Goal: Download file/media

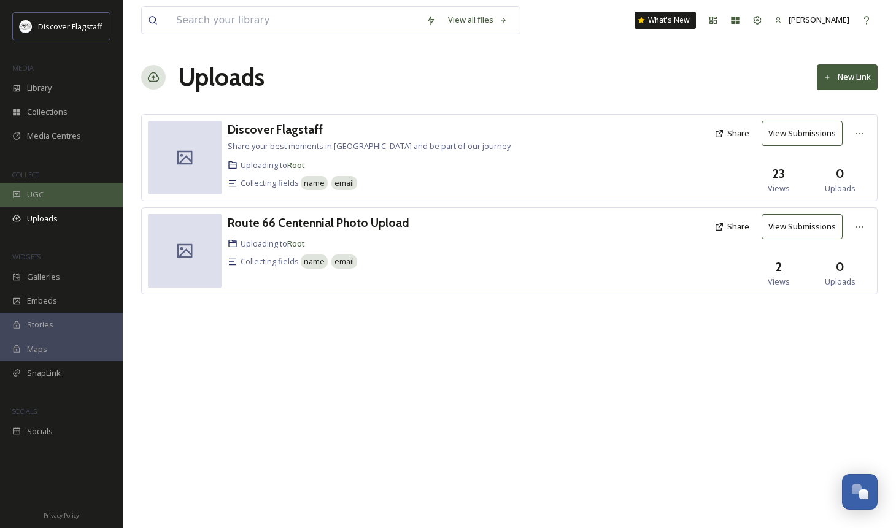
click at [25, 199] on div "UGC" at bounding box center [61, 195] width 123 height 24
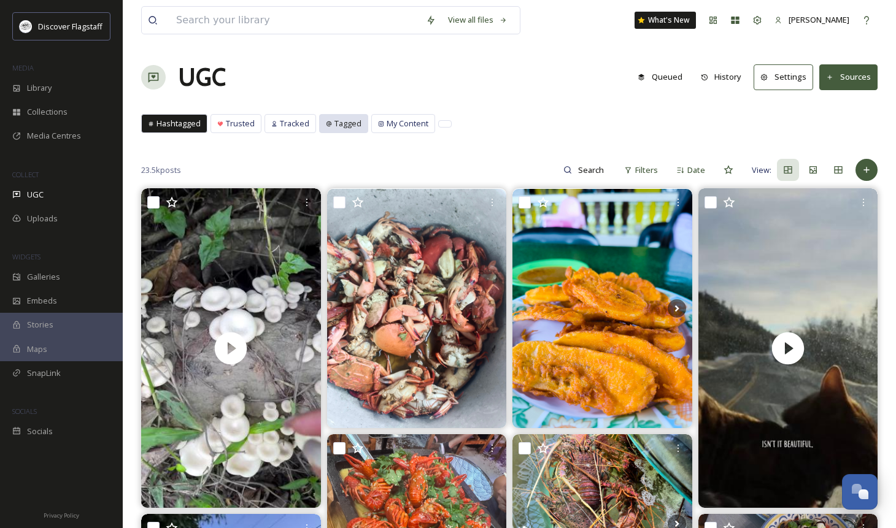
click at [357, 124] on span "Tagged" at bounding box center [347, 124] width 27 height 12
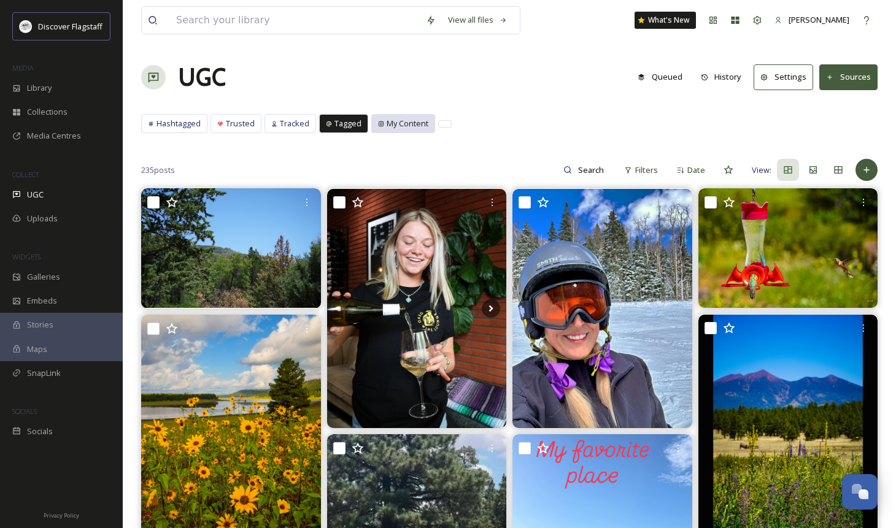
click at [395, 122] on span "My Content" at bounding box center [408, 124] width 42 height 12
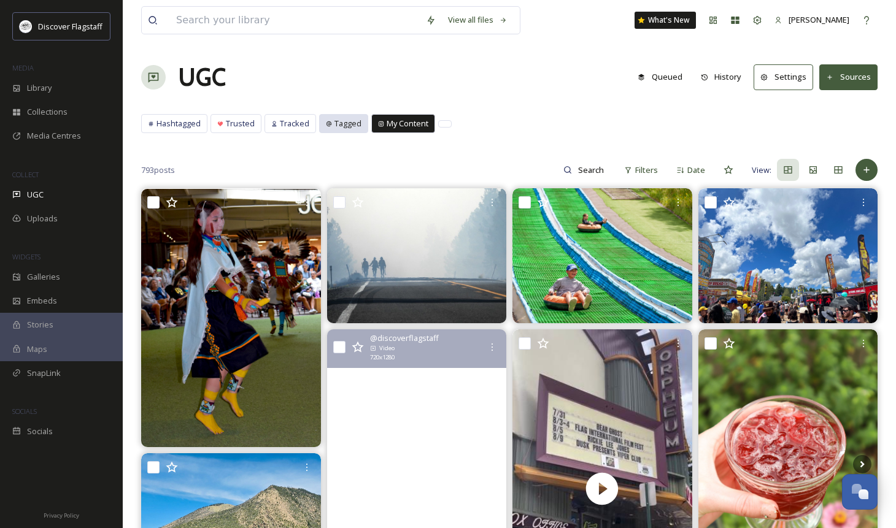
click at [339, 122] on span "Tagged" at bounding box center [347, 124] width 27 height 12
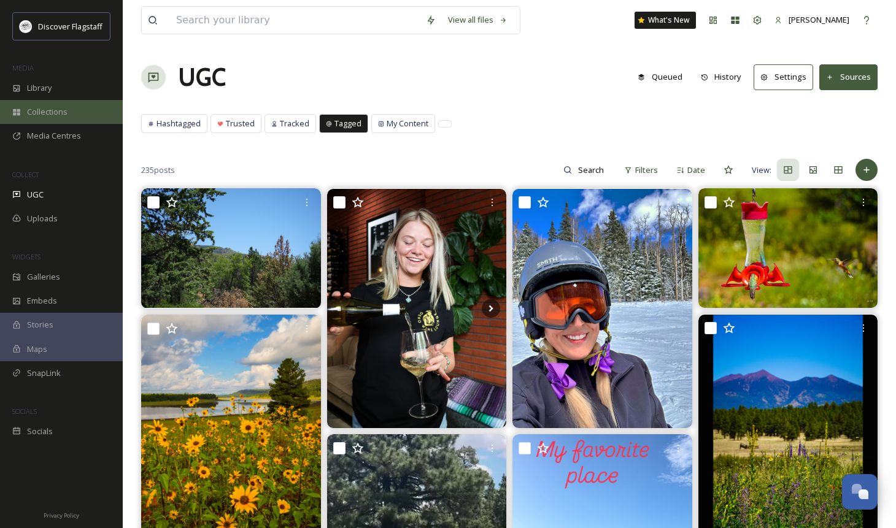
click at [49, 100] on div "Collections" at bounding box center [61, 112] width 123 height 24
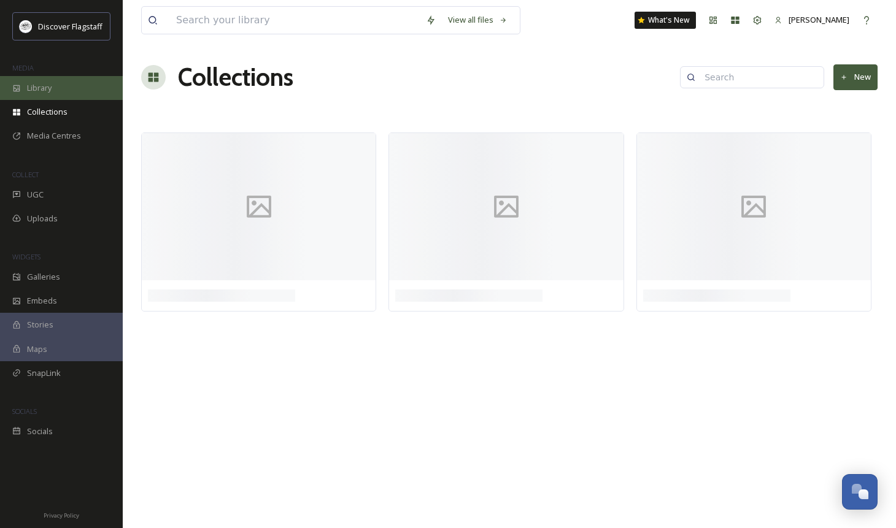
click at [50, 87] on span "Library" at bounding box center [39, 88] width 25 height 12
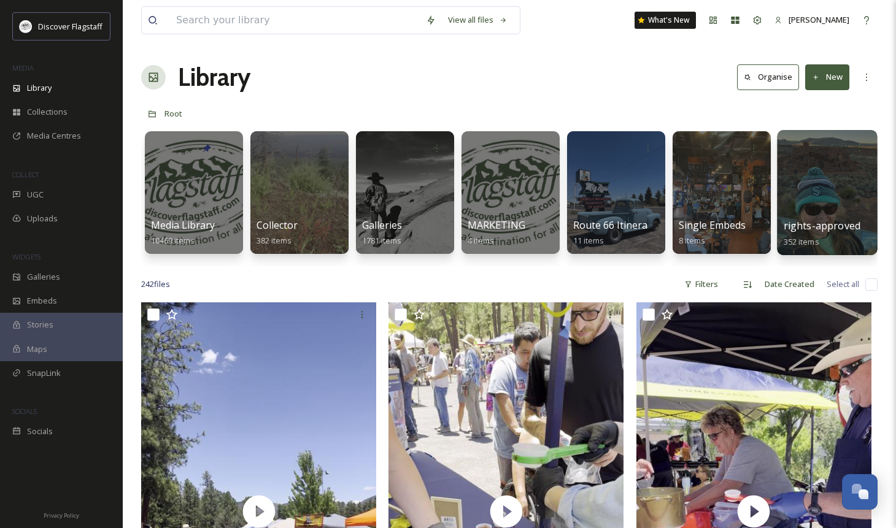
click at [833, 215] on div at bounding box center [827, 192] width 100 height 125
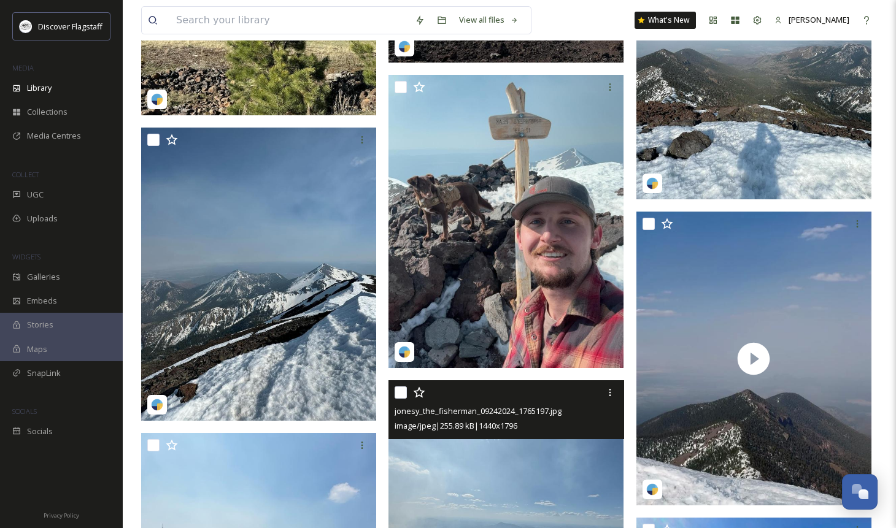
scroll to position [3366, 0]
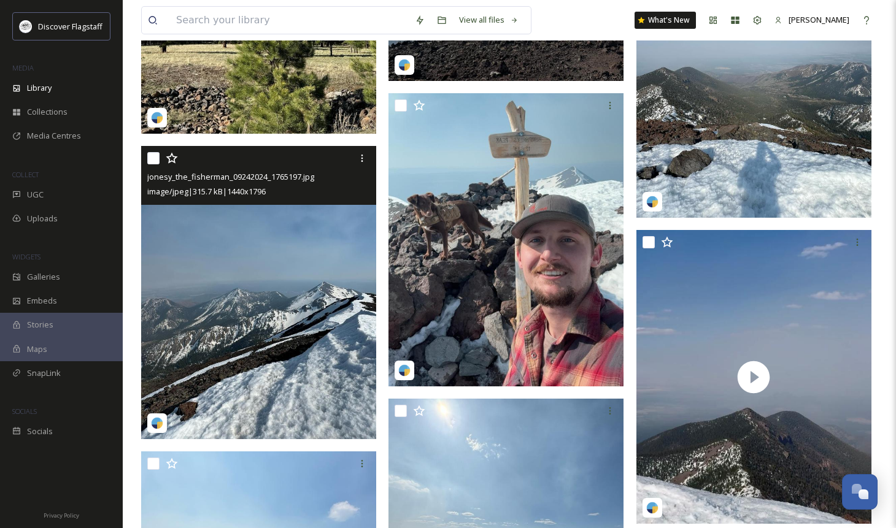
click at [255, 310] on img at bounding box center [258, 292] width 235 height 293
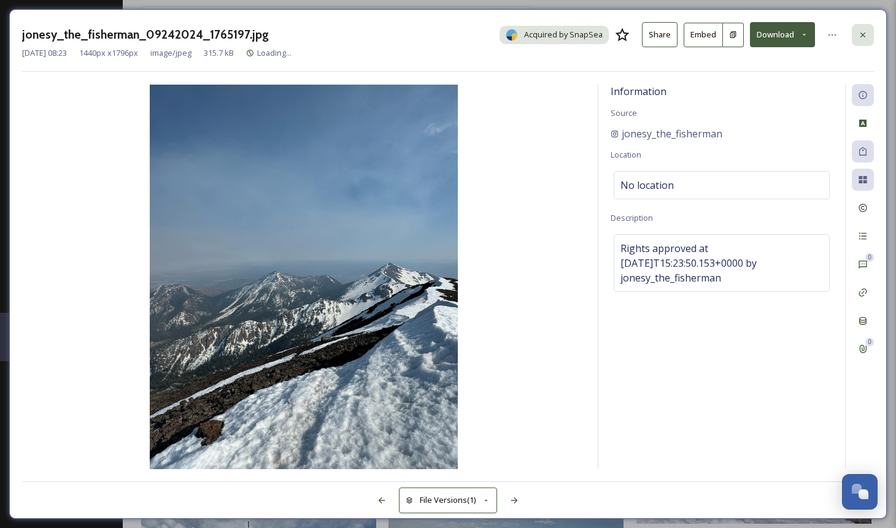
click at [866, 37] on icon at bounding box center [863, 35] width 10 height 10
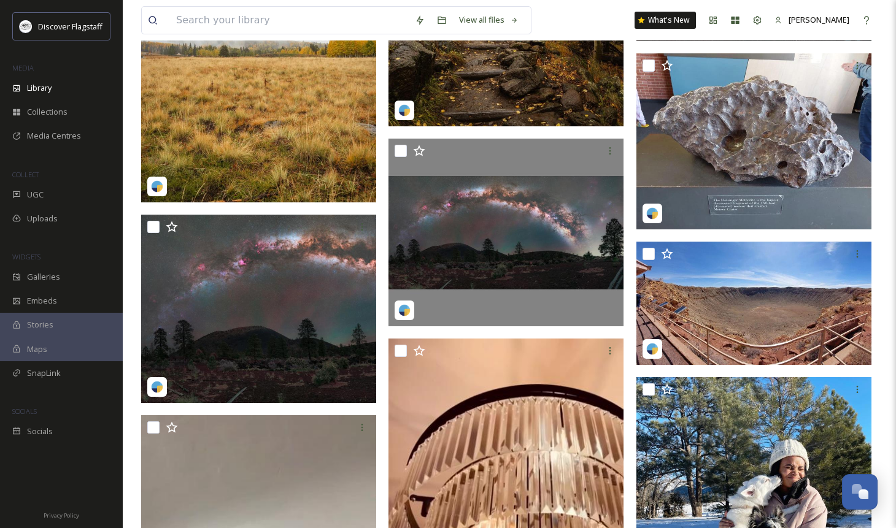
scroll to position [11308, 0]
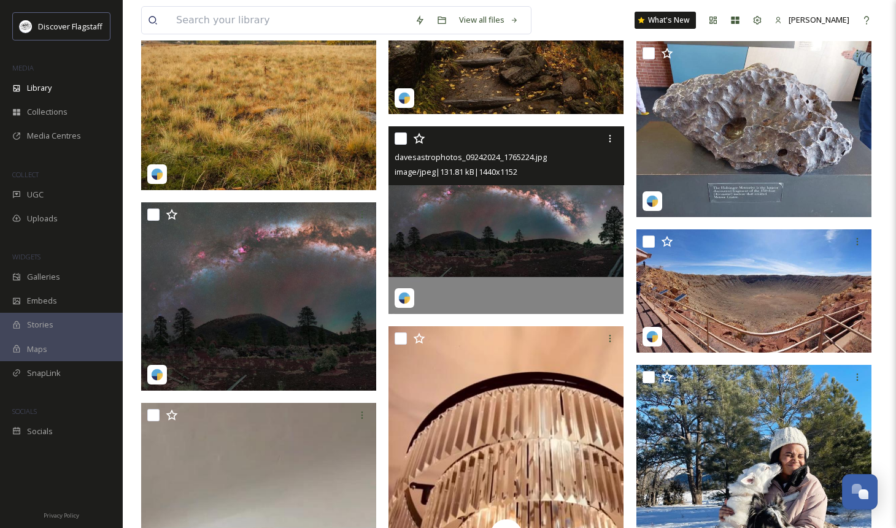
click at [497, 213] on img at bounding box center [505, 220] width 235 height 188
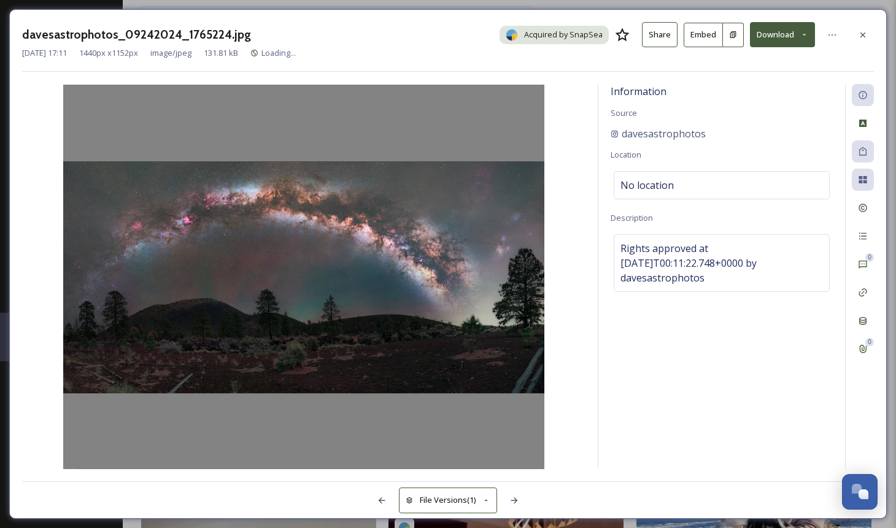
click at [797, 34] on button "Download" at bounding box center [782, 34] width 65 height 25
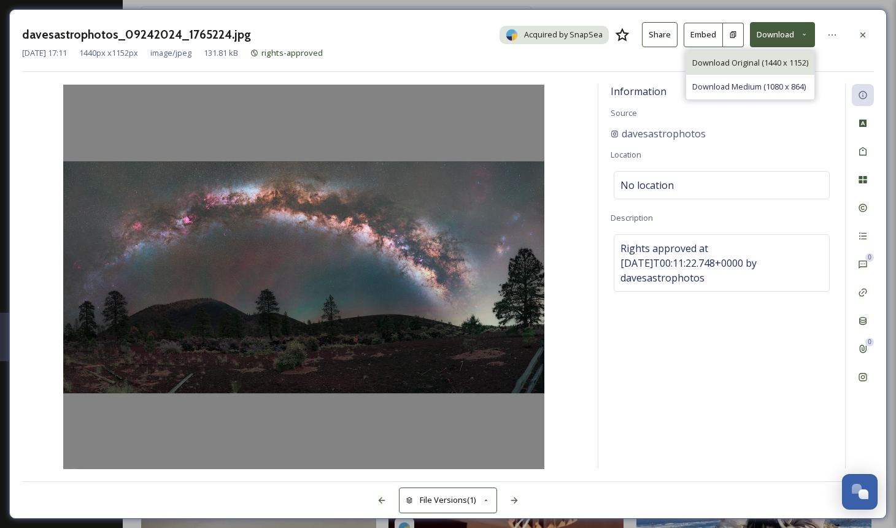
click at [750, 62] on span "Download Original (1440 x 1152)" at bounding box center [750, 63] width 116 height 12
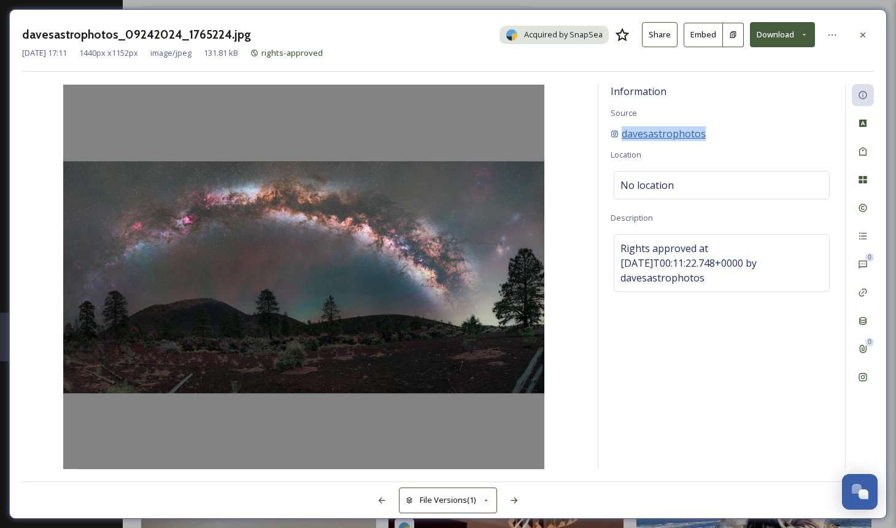
drag, startPoint x: 712, startPoint y: 134, endPoint x: 616, endPoint y: 139, distance: 96.5
click at [616, 139] on div "davesastrophotos" at bounding box center [722, 133] width 222 height 15
copy span "davesastrophotos"
click at [868, 36] on div at bounding box center [863, 35] width 22 height 22
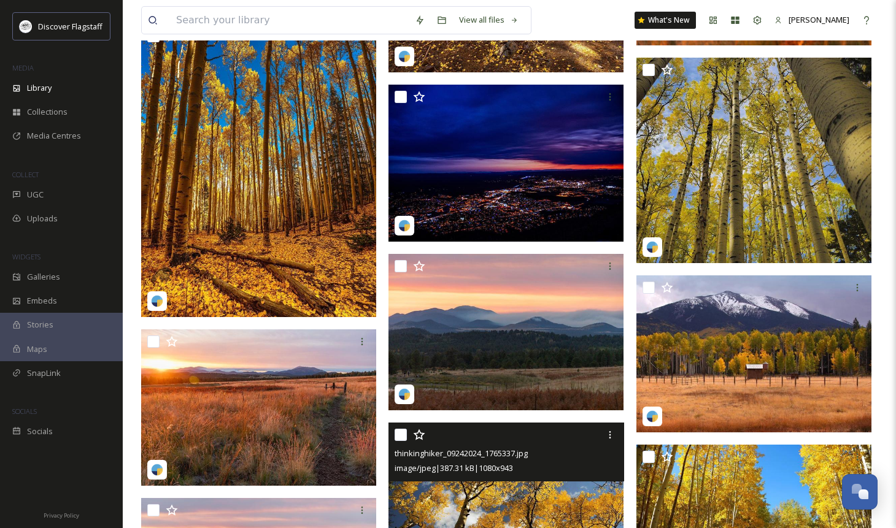
scroll to position [9504, 0]
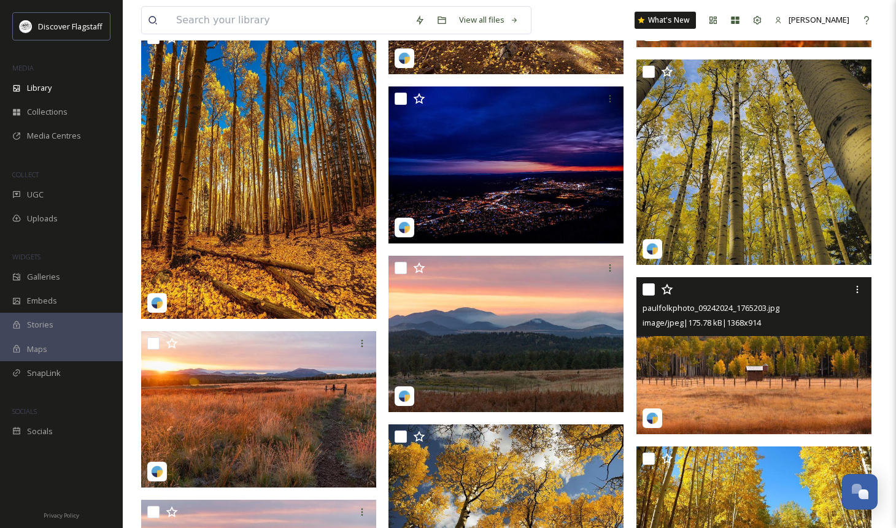
click at [709, 360] on img at bounding box center [753, 355] width 235 height 157
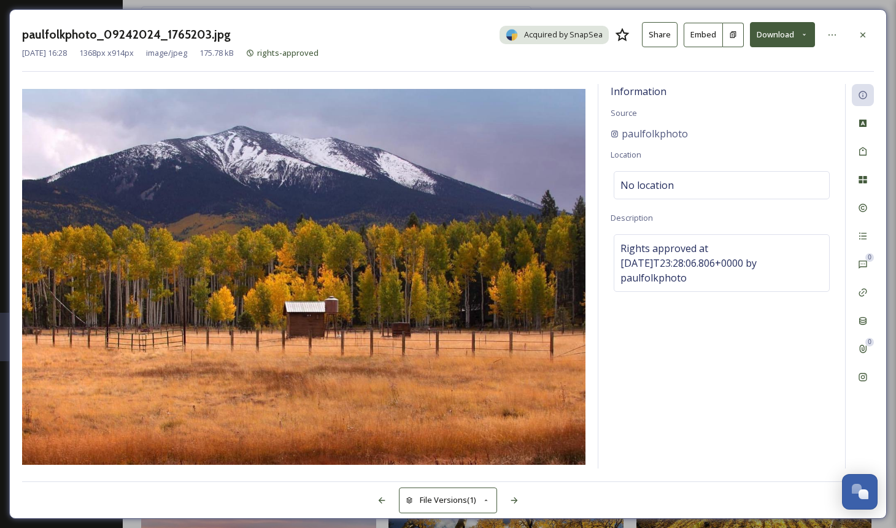
click at [799, 34] on button "Download" at bounding box center [782, 34] width 65 height 25
click at [765, 59] on span "Download Original (1368 x 914)" at bounding box center [751, 63] width 112 height 12
click at [805, 27] on button "Download" at bounding box center [782, 34] width 65 height 25
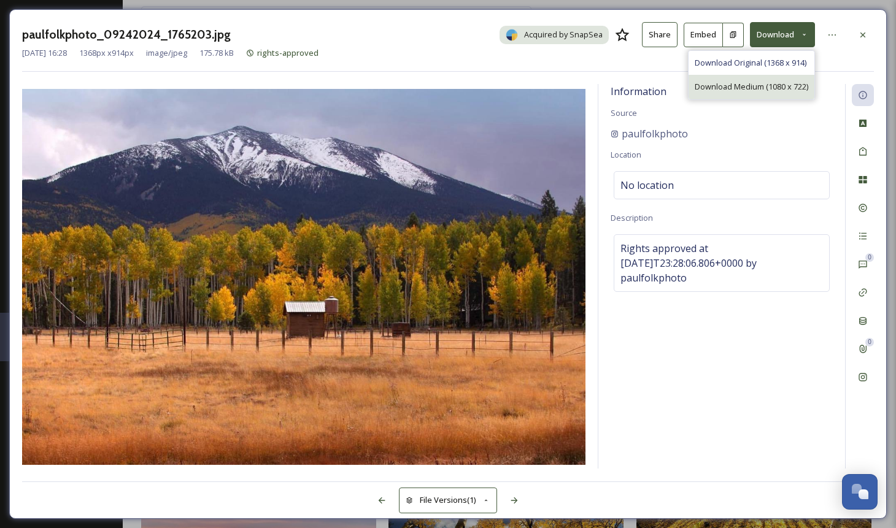
click at [751, 87] on span "Download Medium (1080 x 722)" at bounding box center [752, 87] width 114 height 12
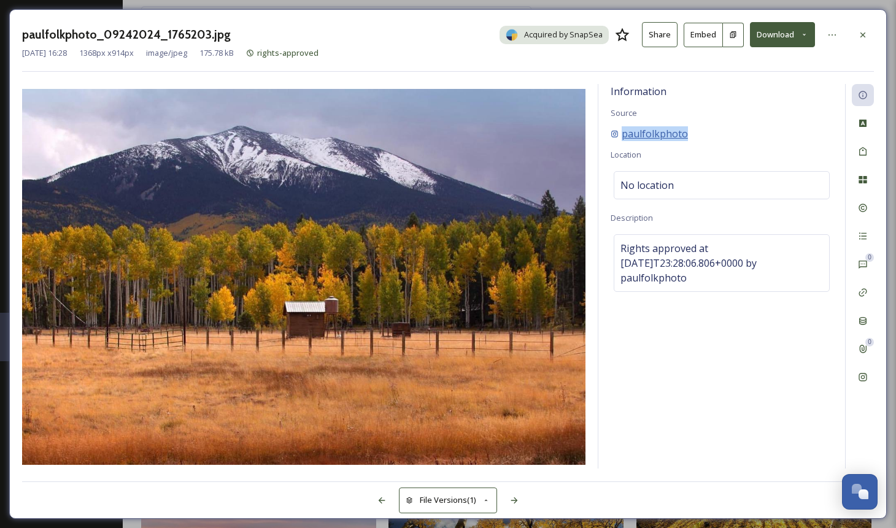
drag, startPoint x: 692, startPoint y: 139, endPoint x: 622, endPoint y: 136, distance: 70.0
click at [622, 136] on div "paulfolkphoto" at bounding box center [722, 133] width 222 height 15
copy span "paulfolkphoto"
click at [864, 31] on icon at bounding box center [863, 35] width 10 height 10
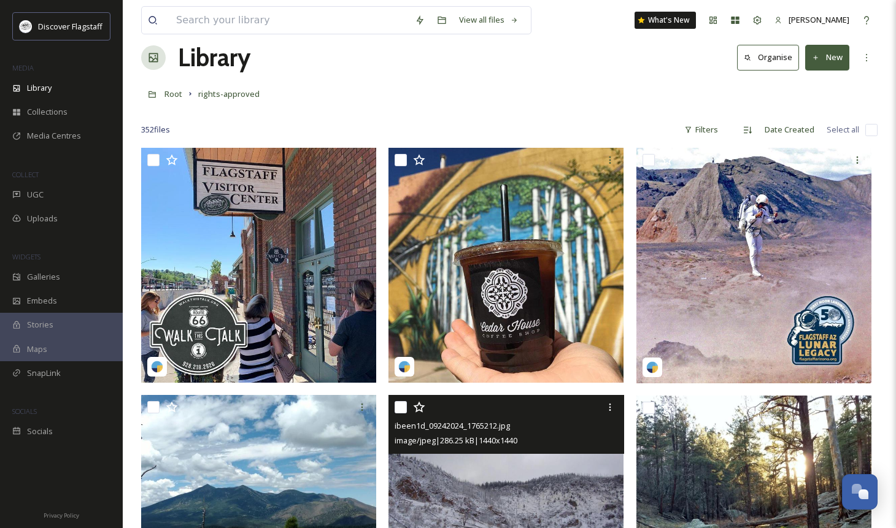
scroll to position [19, 0]
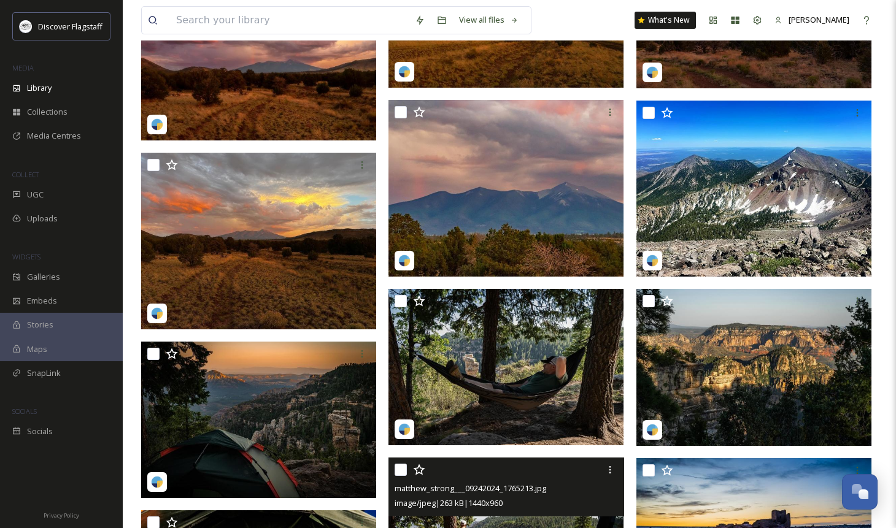
scroll to position [1438, 0]
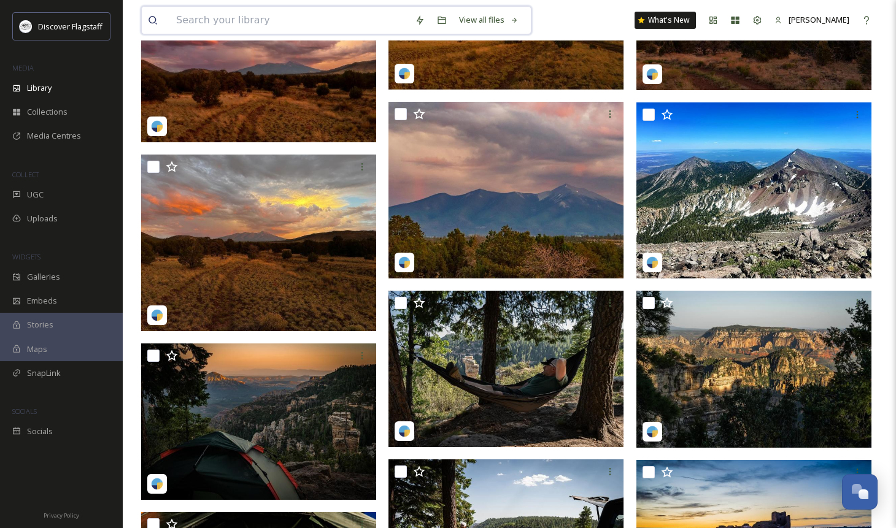
click at [204, 10] on input at bounding box center [289, 20] width 239 height 27
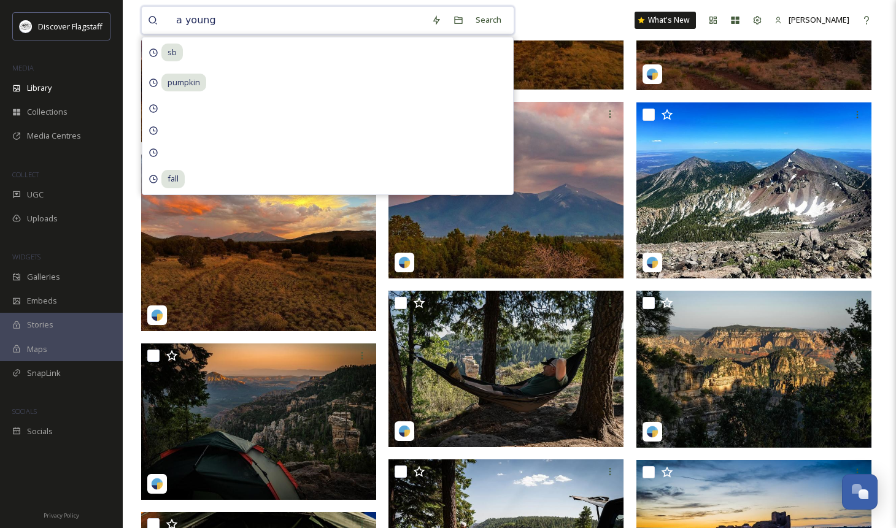
type input "a young"
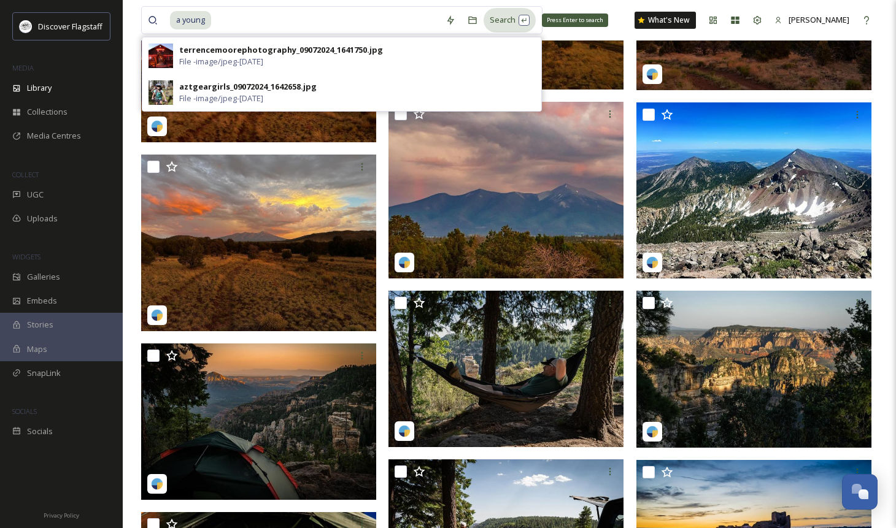
click at [487, 21] on div "Search Press Enter to search" at bounding box center [510, 20] width 52 height 24
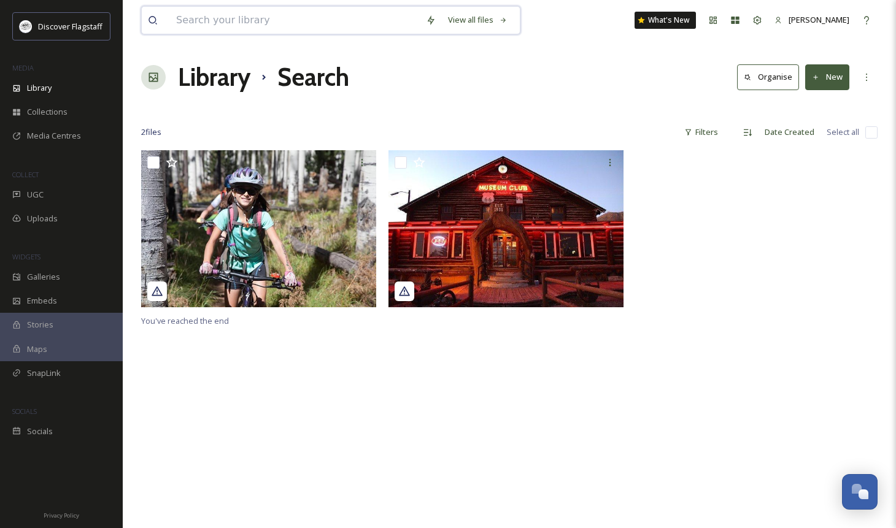
click at [304, 20] on input at bounding box center [295, 20] width 250 height 27
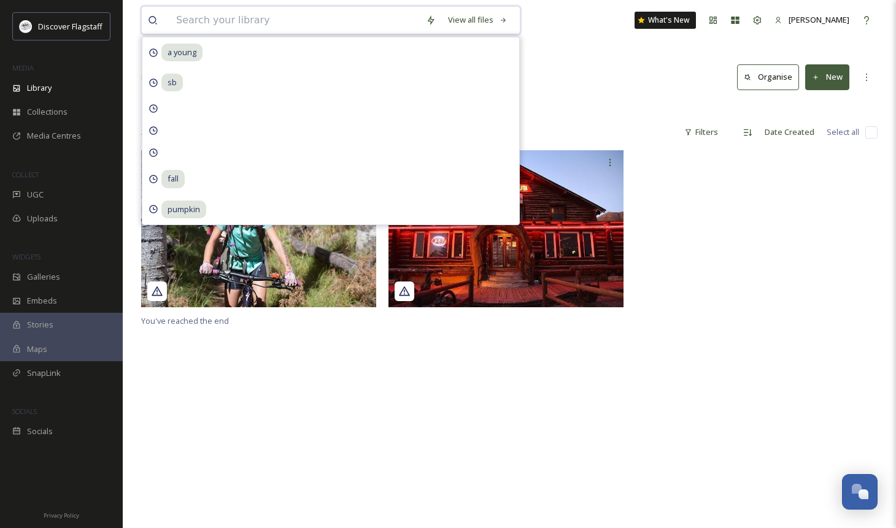
paste input "ayoungphotographuh"
type input "ayoungphotographuh"
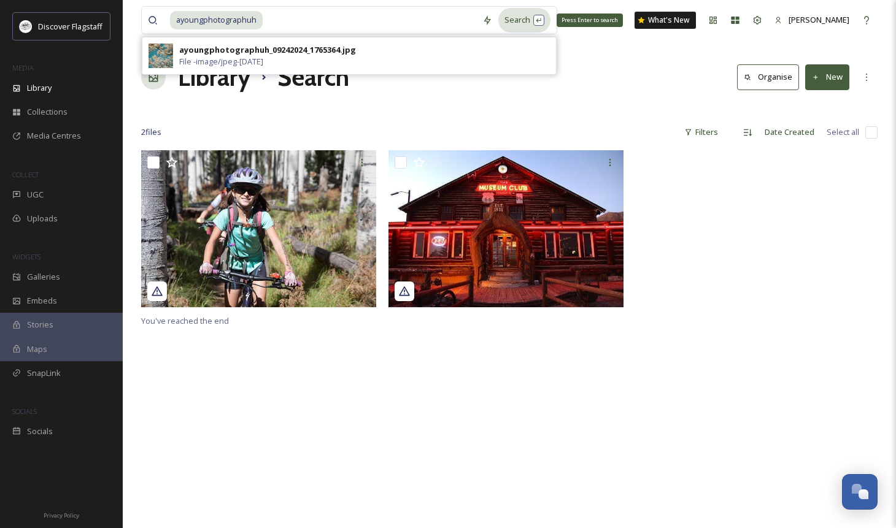
click at [528, 20] on div "Search Press Enter to search" at bounding box center [524, 20] width 52 height 24
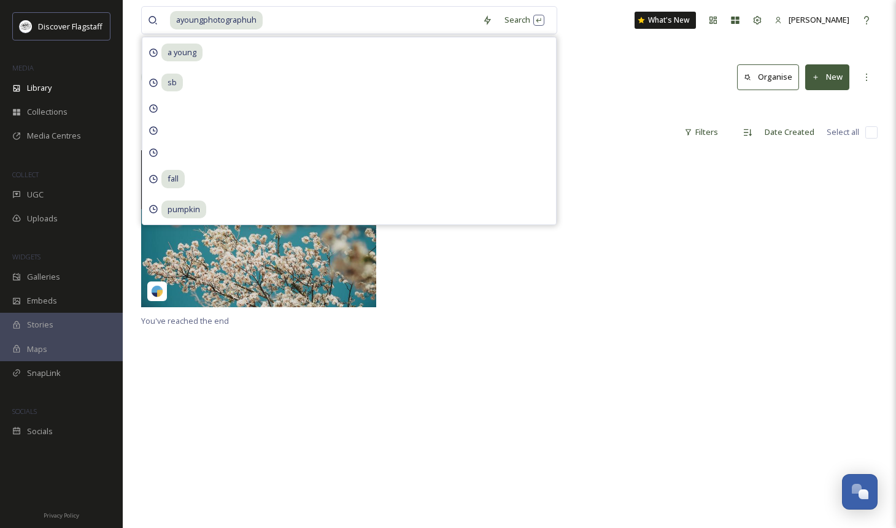
click at [239, 287] on img at bounding box center [258, 228] width 235 height 157
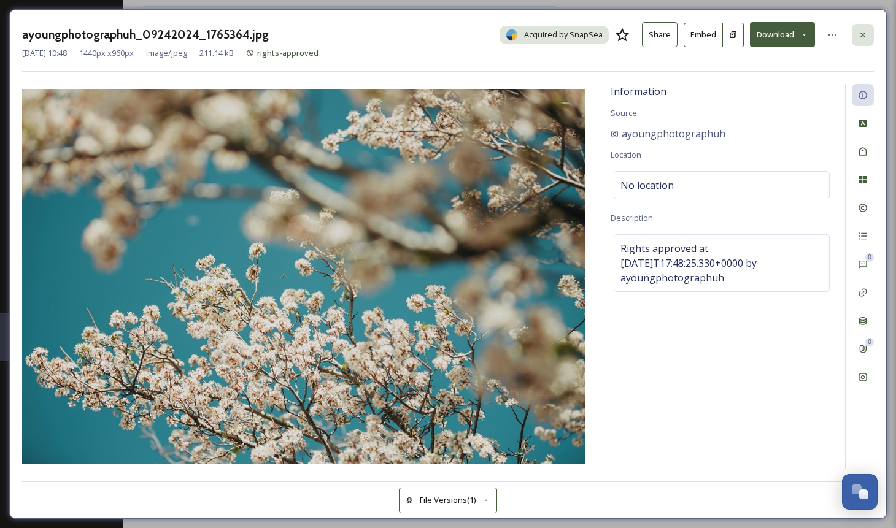
click at [867, 37] on icon at bounding box center [863, 35] width 10 height 10
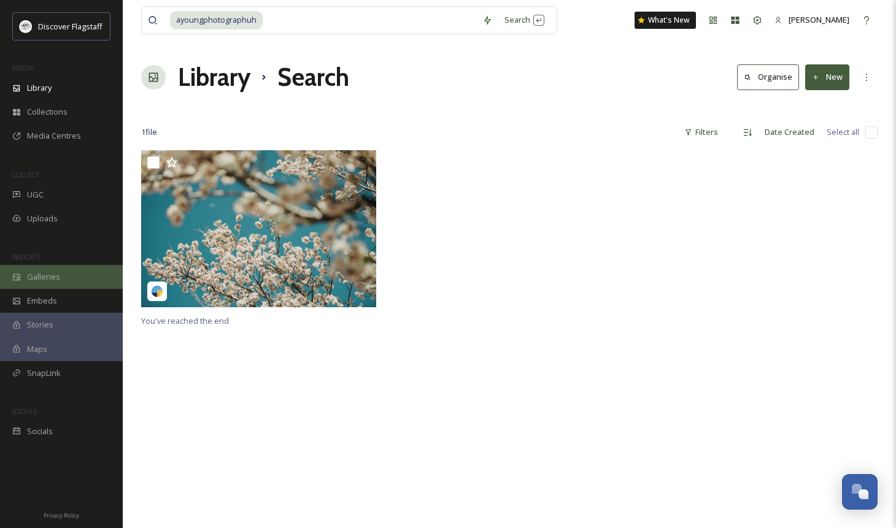
click at [48, 280] on span "Galleries" at bounding box center [43, 277] width 33 height 12
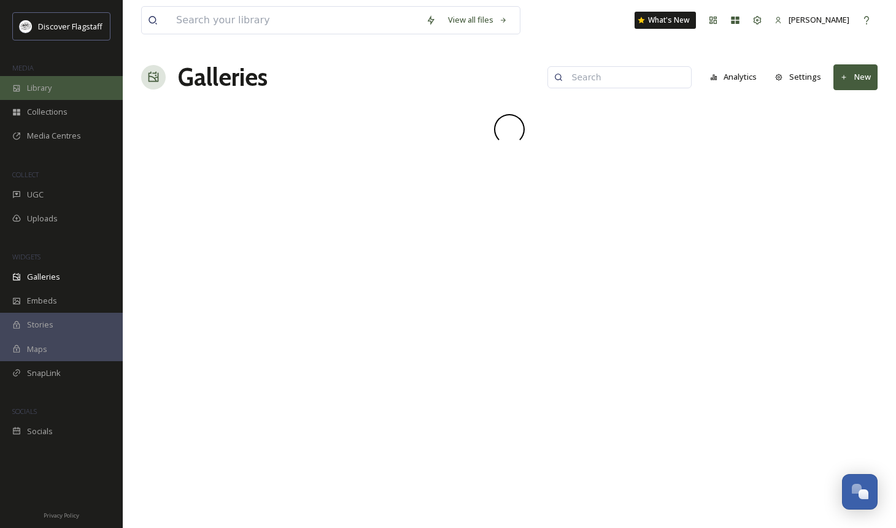
click at [75, 93] on div "Library" at bounding box center [61, 88] width 123 height 24
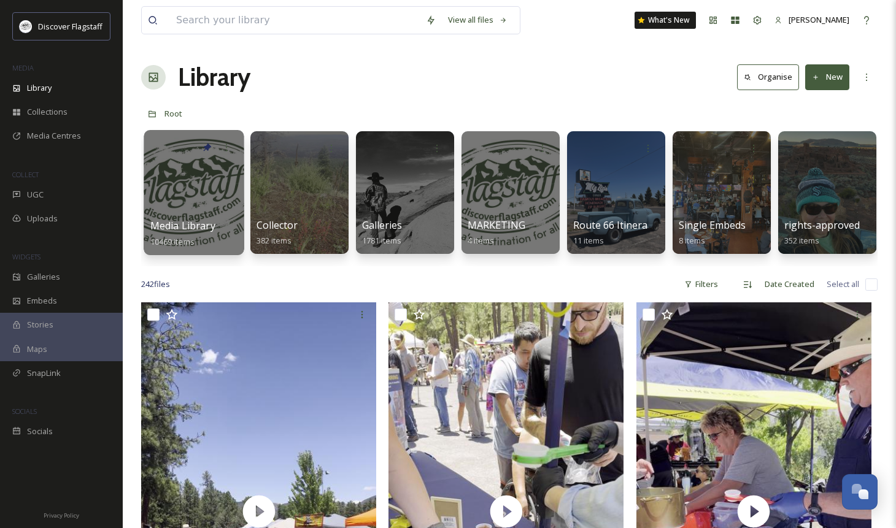
click at [173, 173] on div at bounding box center [194, 192] width 100 height 125
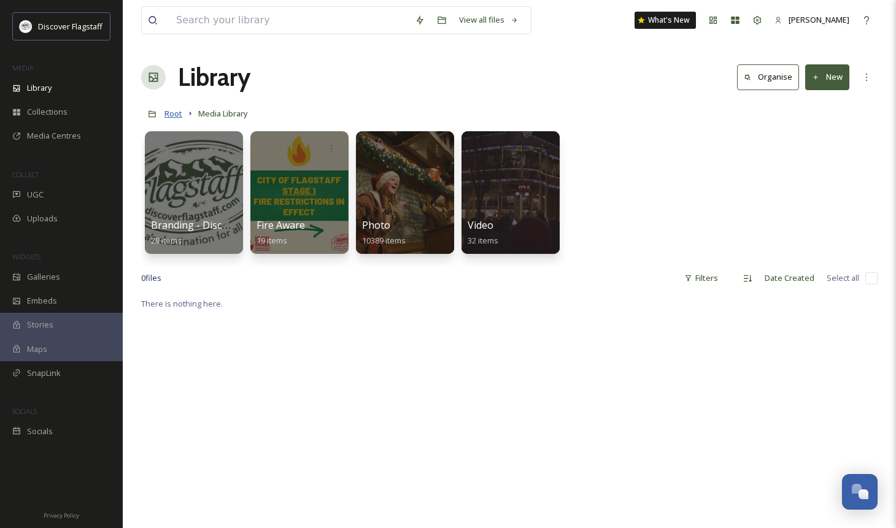
click at [171, 116] on span "Root" at bounding box center [173, 113] width 18 height 11
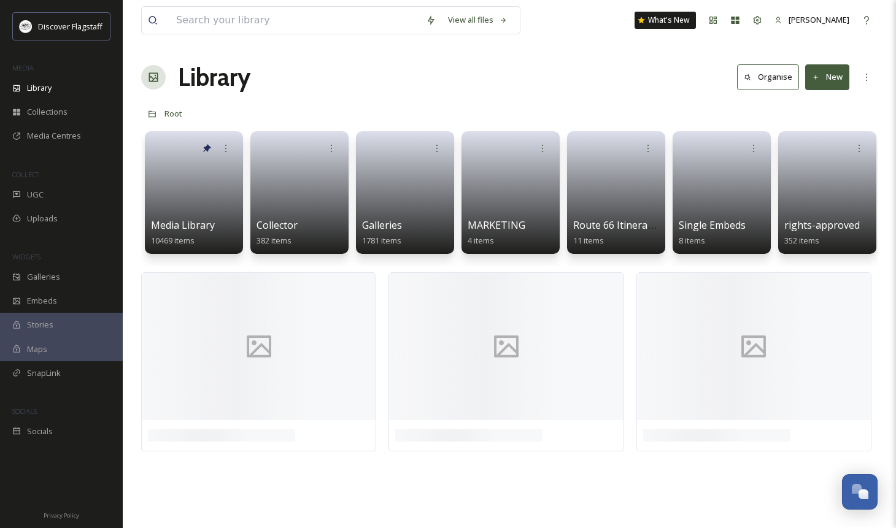
click at [214, 76] on h1 "Library" at bounding box center [214, 77] width 72 height 37
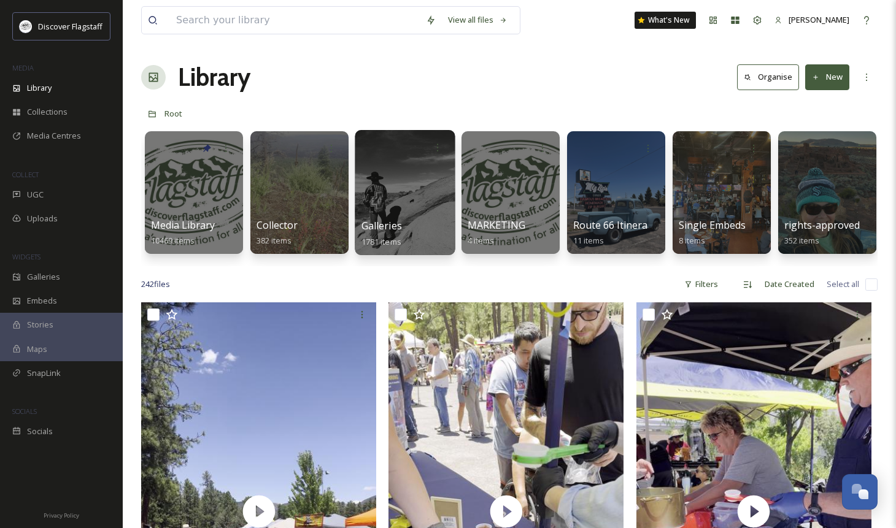
click at [395, 165] on div at bounding box center [405, 192] width 100 height 125
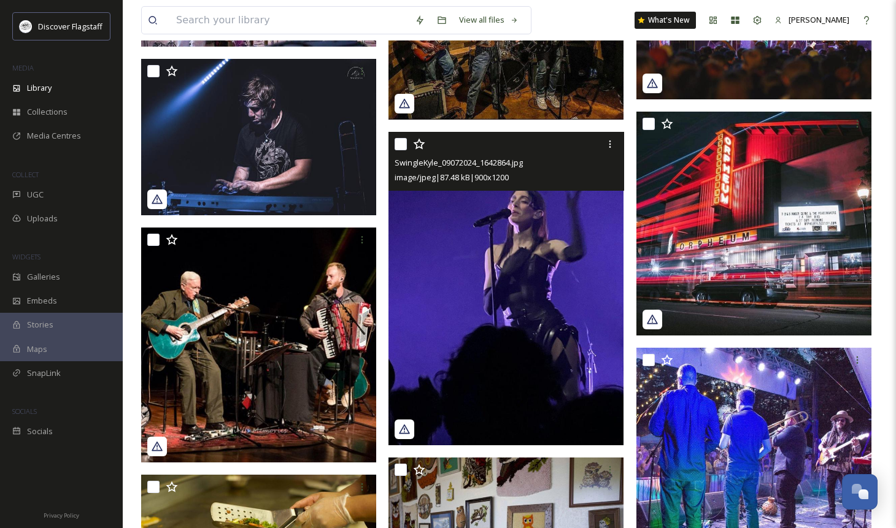
scroll to position [3447, 0]
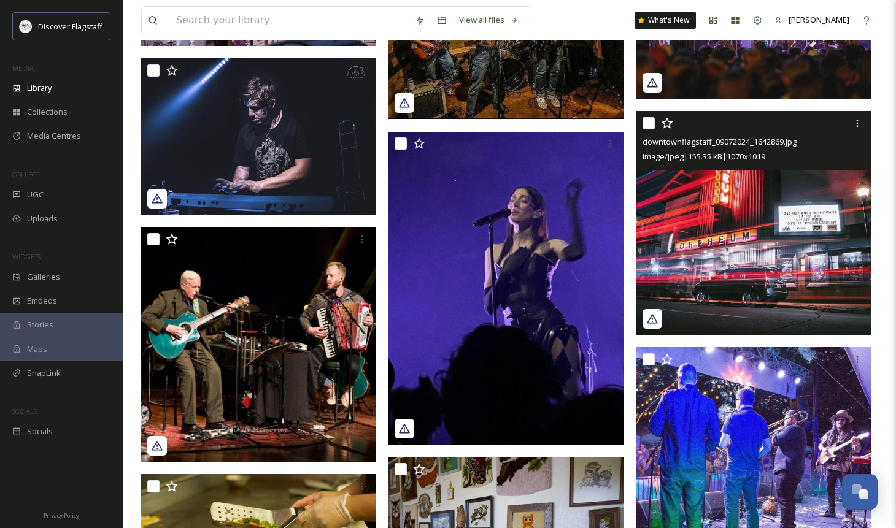
click at [795, 232] on img at bounding box center [753, 223] width 235 height 224
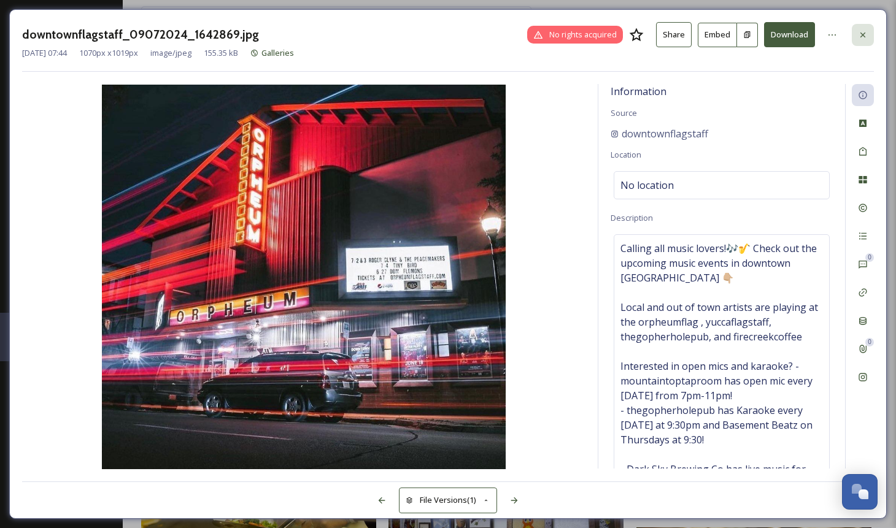
click at [864, 34] on icon at bounding box center [863, 35] width 10 height 10
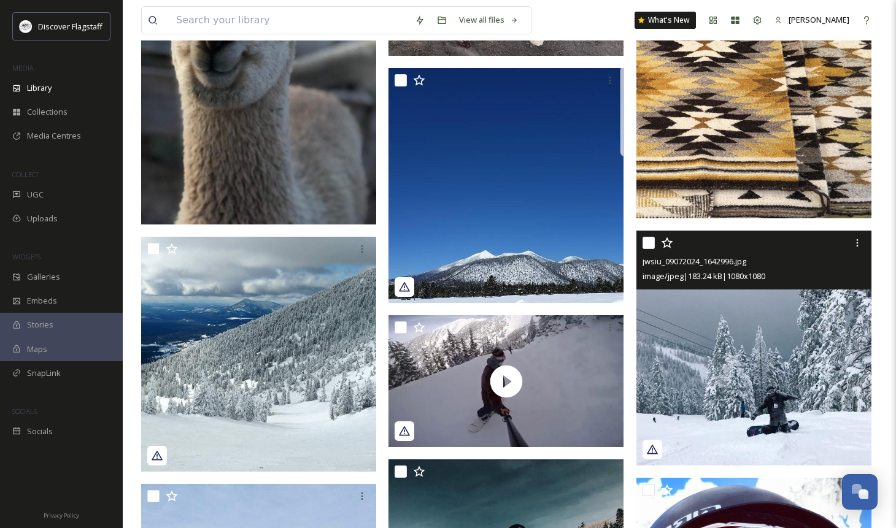
scroll to position [1326, 0]
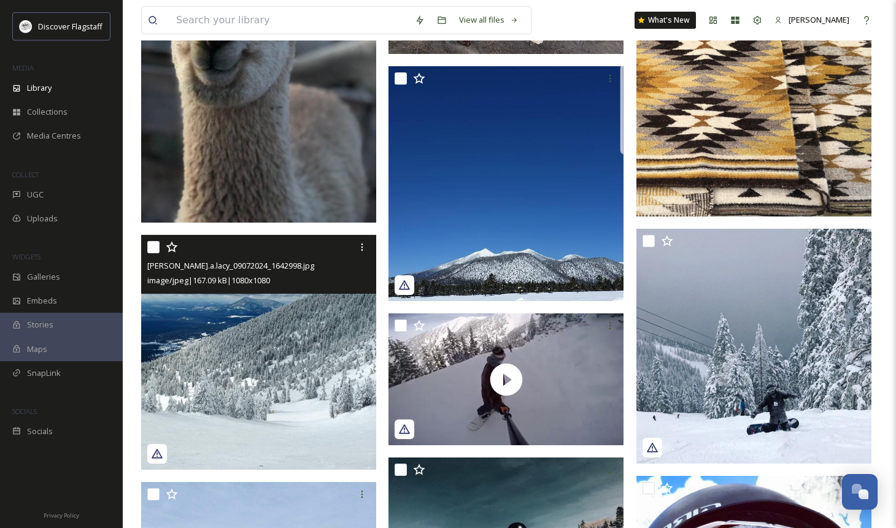
click at [269, 379] on img at bounding box center [258, 352] width 235 height 235
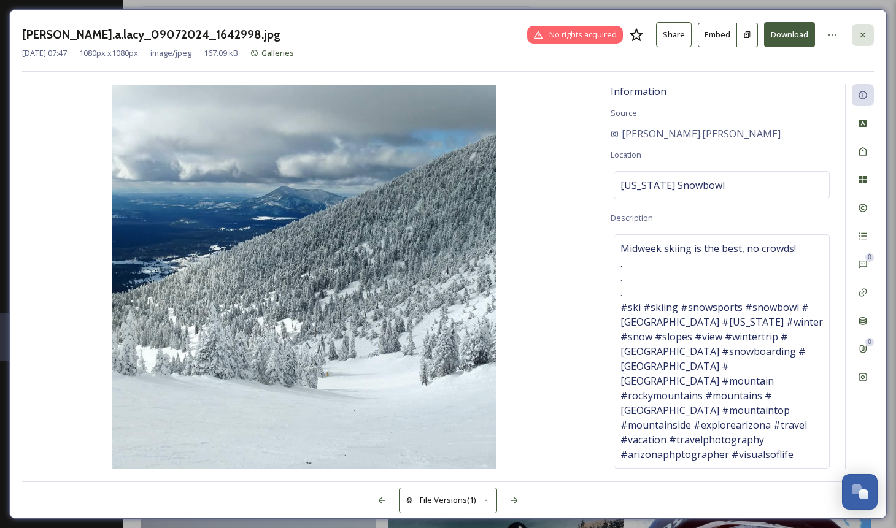
click at [865, 31] on icon at bounding box center [863, 35] width 10 height 10
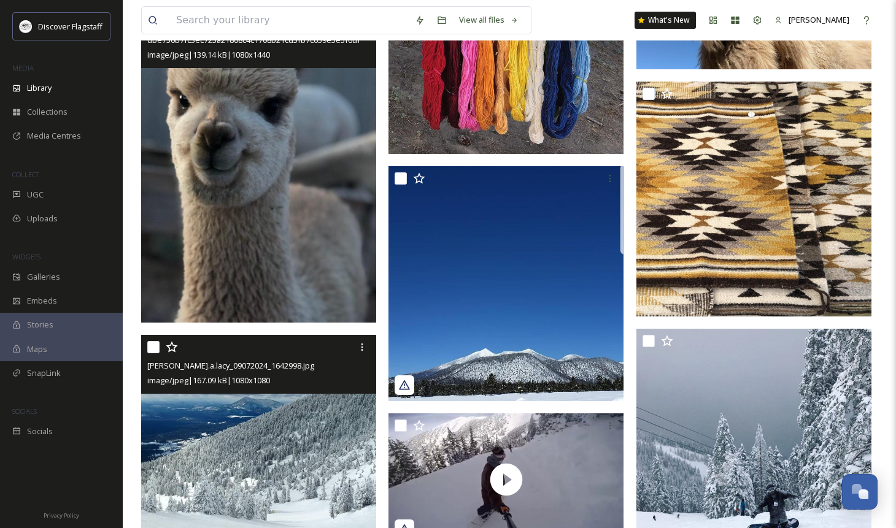
scroll to position [1209, 0]
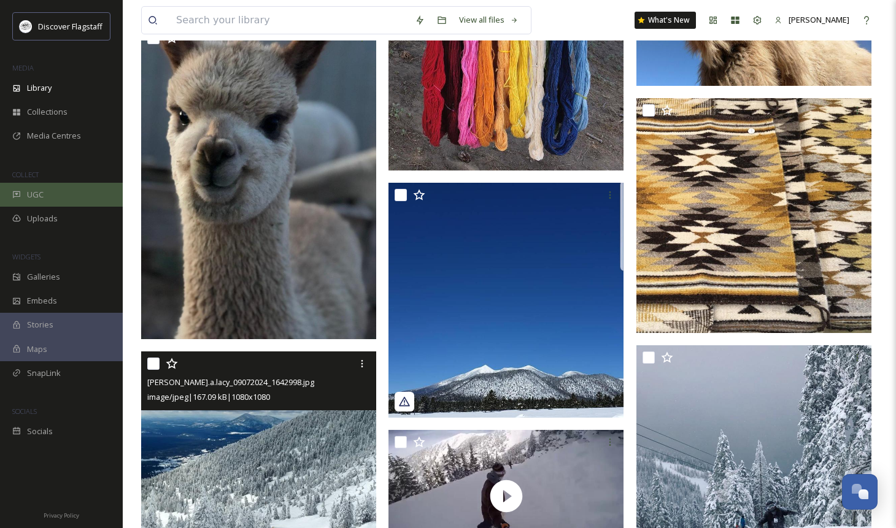
click at [41, 199] on div "UGC" at bounding box center [61, 195] width 123 height 24
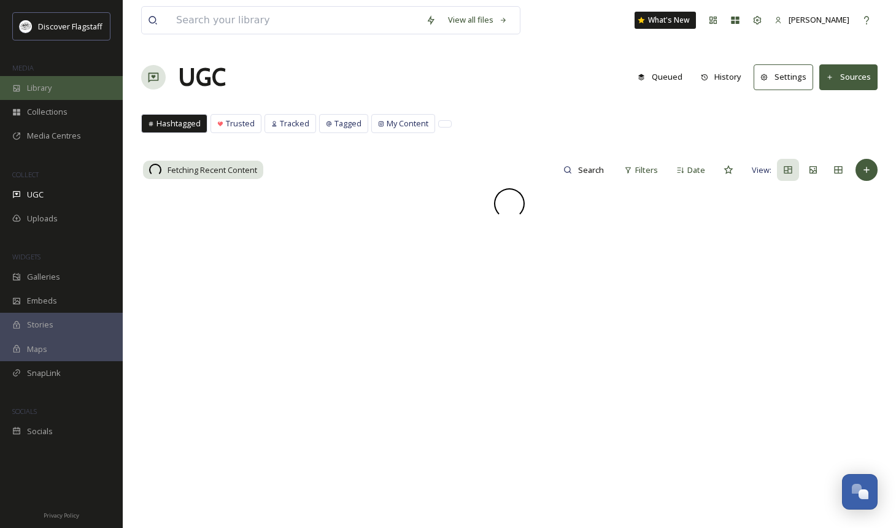
click at [56, 96] on div "Library" at bounding box center [61, 88] width 123 height 24
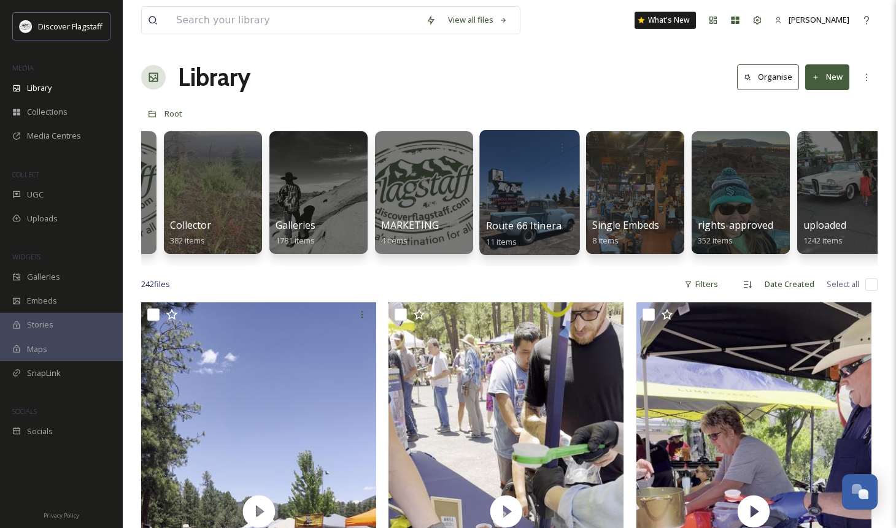
scroll to position [0, 108]
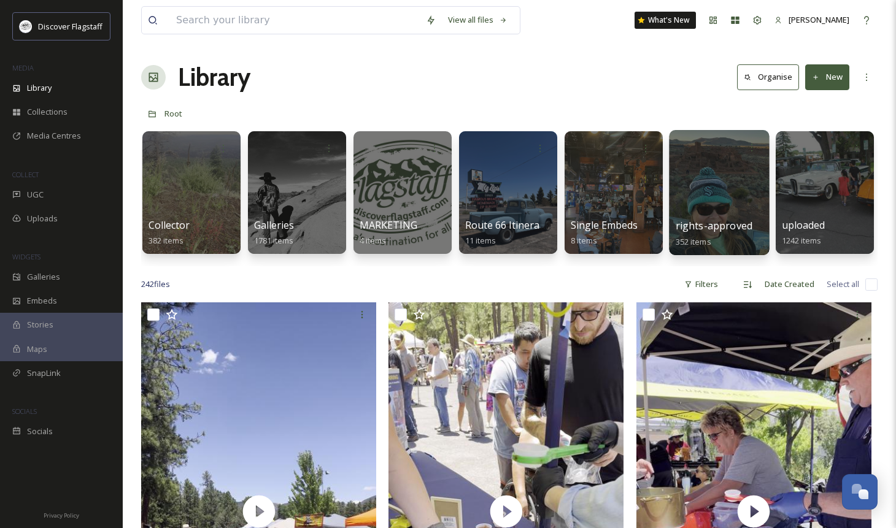
click at [748, 205] on div at bounding box center [719, 192] width 100 height 125
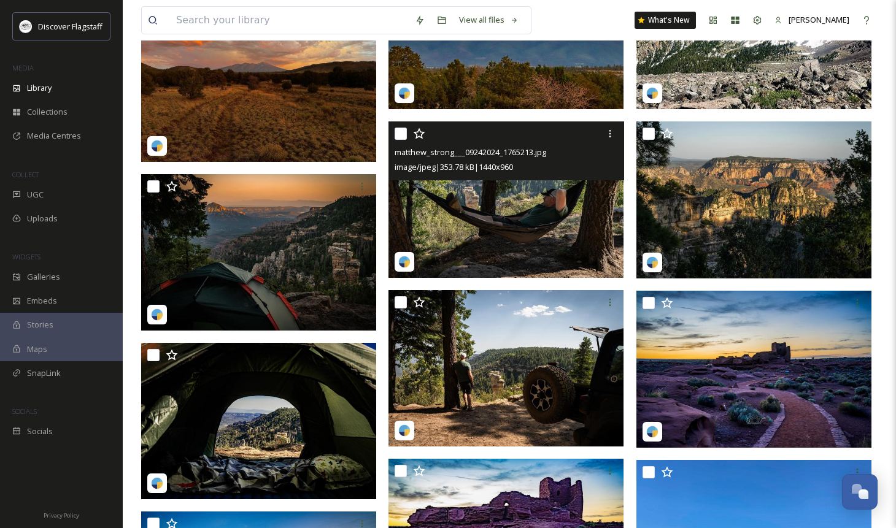
scroll to position [1608, 0]
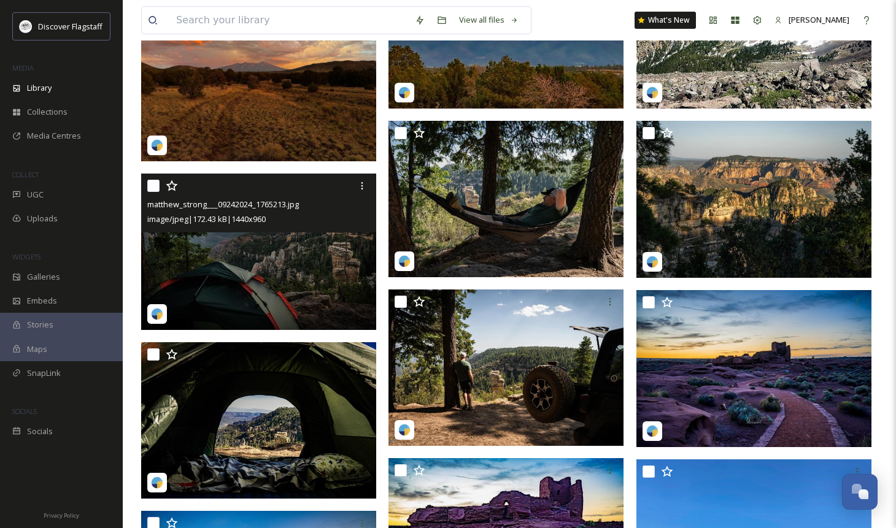
click at [324, 246] on img at bounding box center [258, 252] width 235 height 157
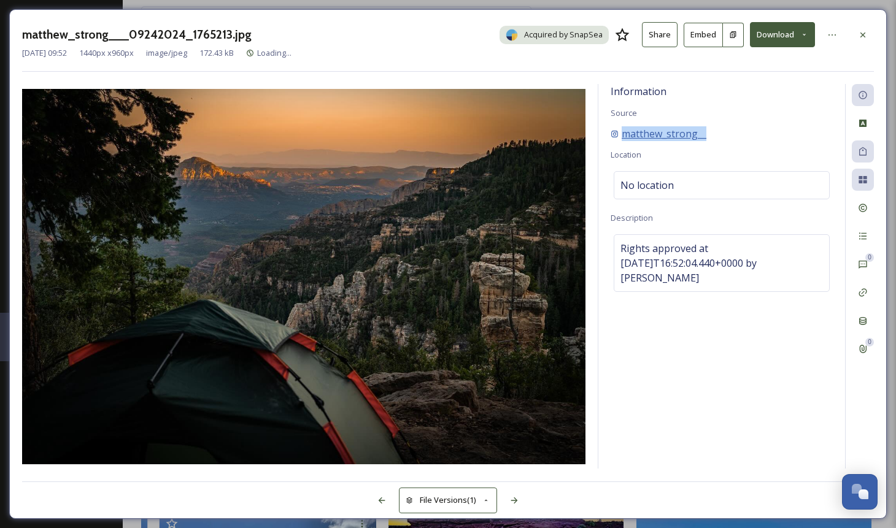
drag, startPoint x: 741, startPoint y: 139, endPoint x: 619, endPoint y: 138, distance: 122.8
click at [619, 138] on div "matthew_strong__" at bounding box center [722, 133] width 222 height 15
copy span "matthew_strong__"
click at [808, 35] on icon at bounding box center [804, 35] width 8 height 8
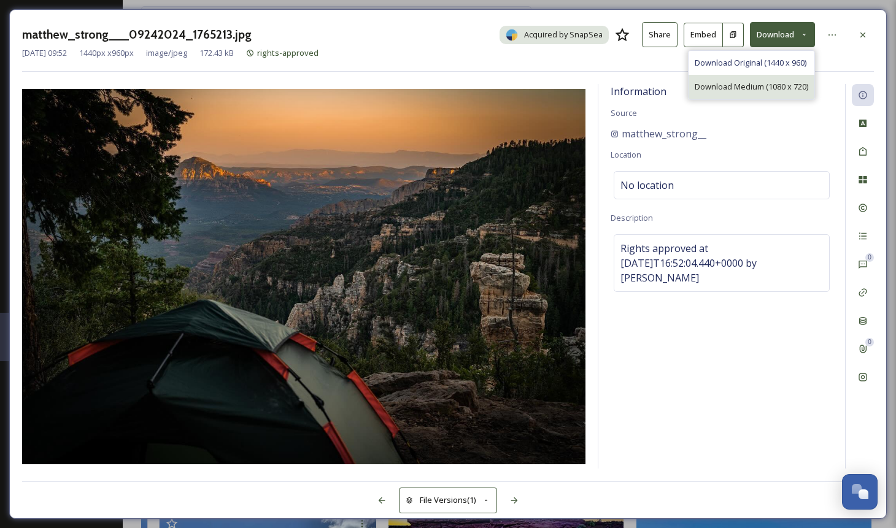
click at [736, 86] on span "Download Medium (1080 x 720)" at bounding box center [752, 87] width 114 height 12
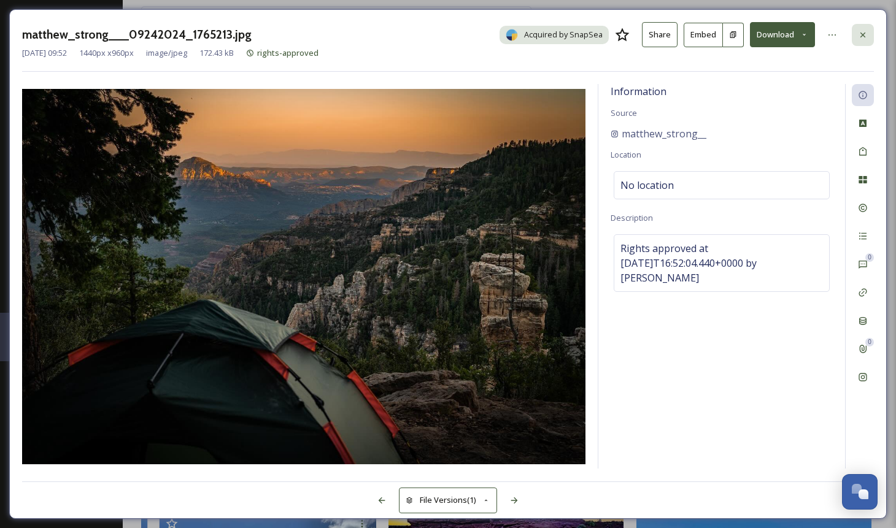
click at [860, 39] on icon at bounding box center [863, 35] width 10 height 10
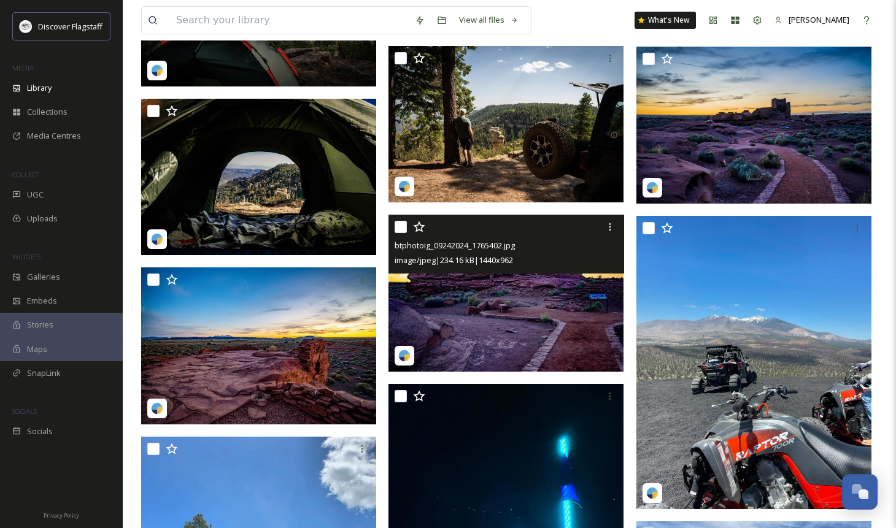
scroll to position [1861, 0]
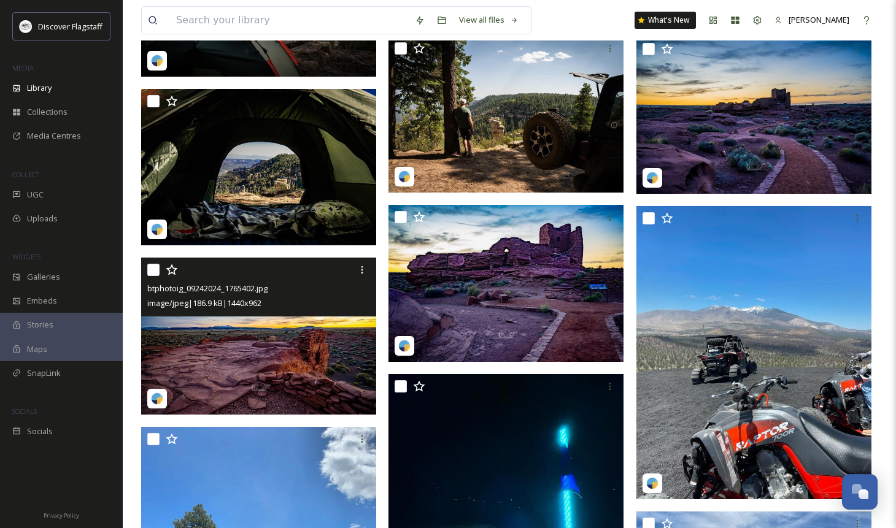
click at [338, 323] on img at bounding box center [258, 336] width 235 height 157
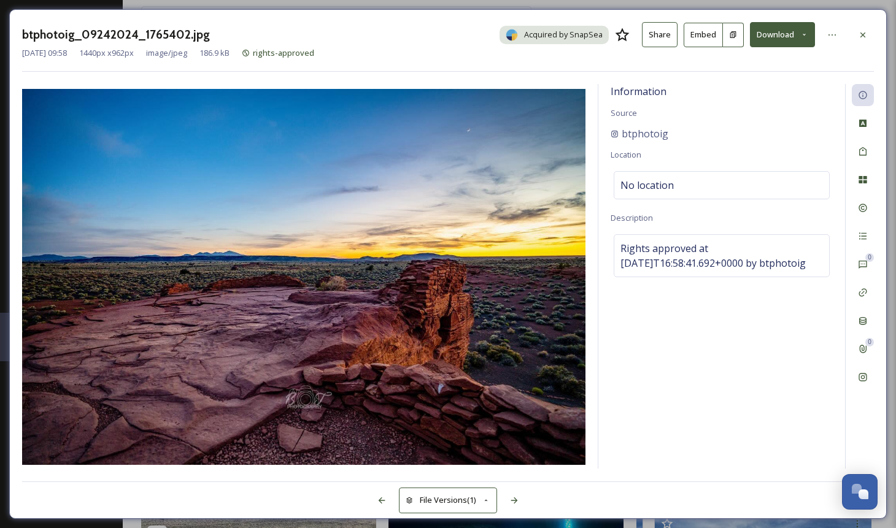
click at [808, 29] on button "Download" at bounding box center [782, 34] width 65 height 25
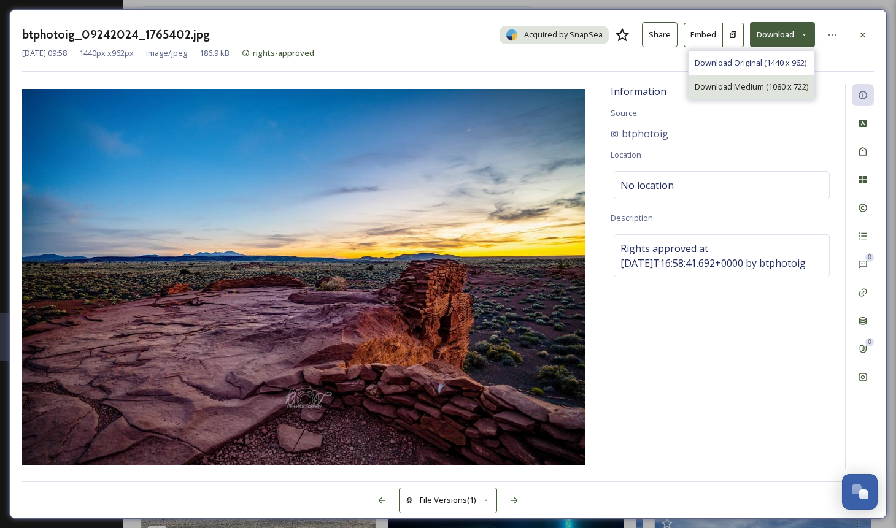
click at [737, 84] on span "Download Medium (1080 x 722)" at bounding box center [752, 87] width 114 height 12
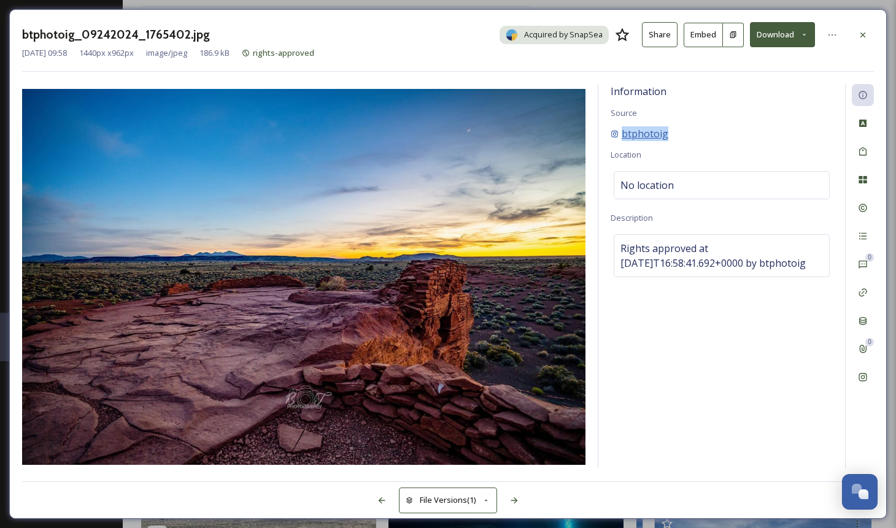
drag, startPoint x: 681, startPoint y: 134, endPoint x: 621, endPoint y: 137, distance: 60.2
click at [621, 137] on div "btphotoig" at bounding box center [722, 133] width 222 height 15
copy span "btphotoig"
click at [862, 33] on icon at bounding box center [862, 34] width 5 height 5
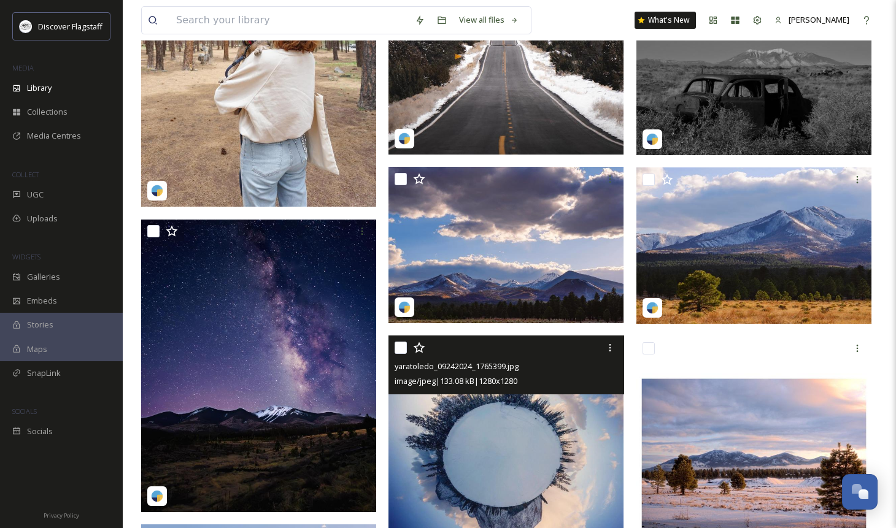
scroll to position [5128, 0]
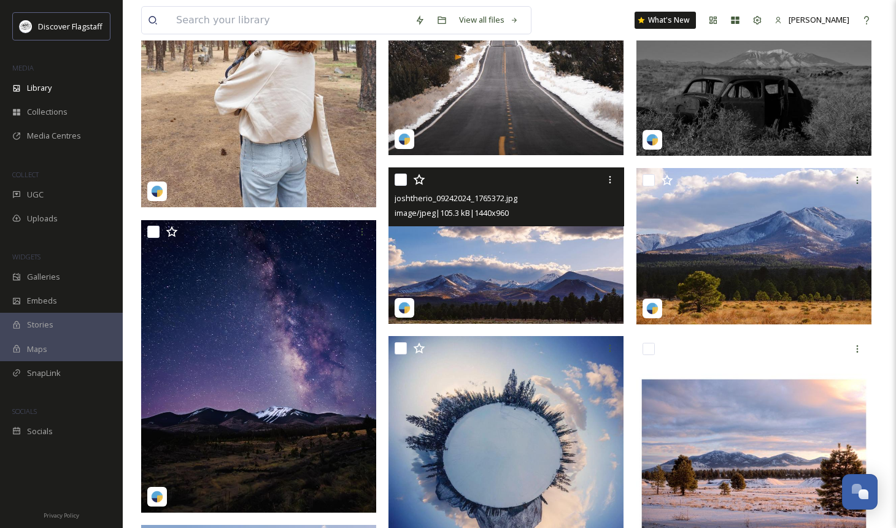
click at [553, 247] on img at bounding box center [505, 246] width 235 height 157
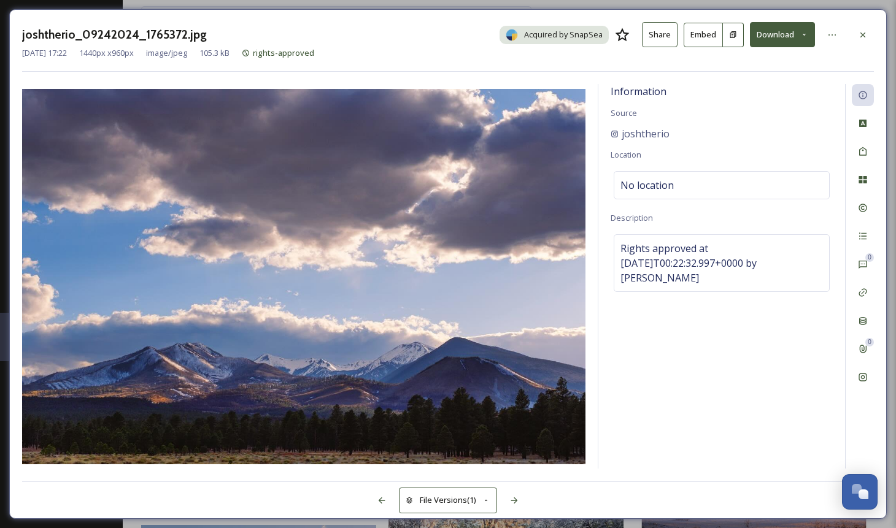
click at [800, 32] on button "Download" at bounding box center [782, 34] width 65 height 25
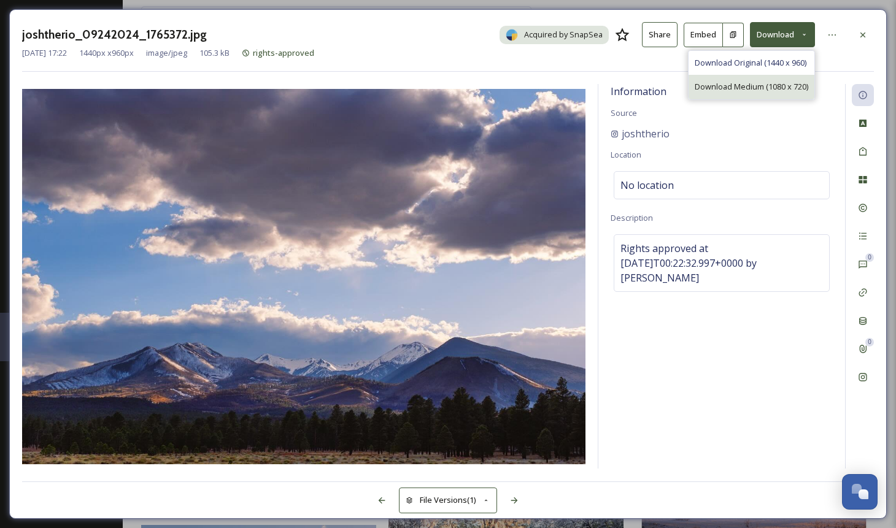
click at [738, 82] on span "Download Medium (1080 x 720)" at bounding box center [752, 87] width 114 height 12
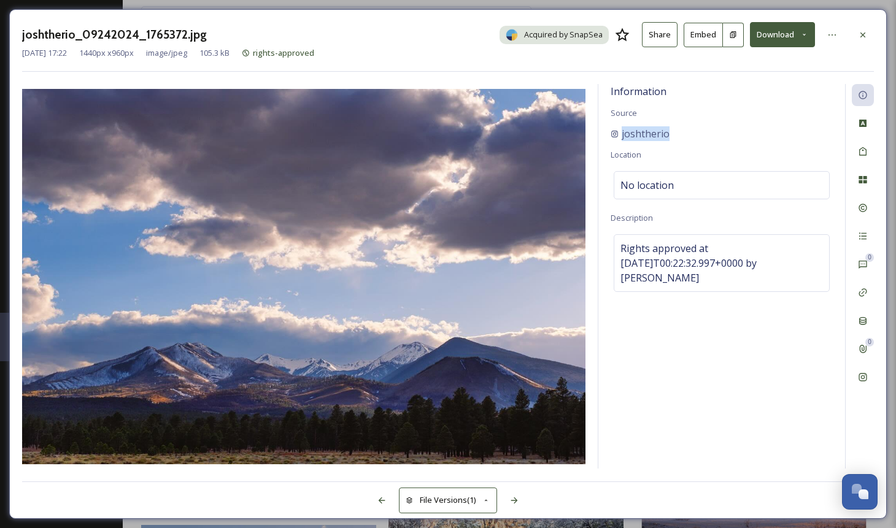
drag, startPoint x: 679, startPoint y: 133, endPoint x: 600, endPoint y: 137, distance: 79.3
click at [600, 137] on div "Information Source joshtherio Location No location Description Rights approved …" at bounding box center [721, 276] width 247 height 385
copy span "joshtherio"
click at [860, 41] on div at bounding box center [863, 35] width 22 height 22
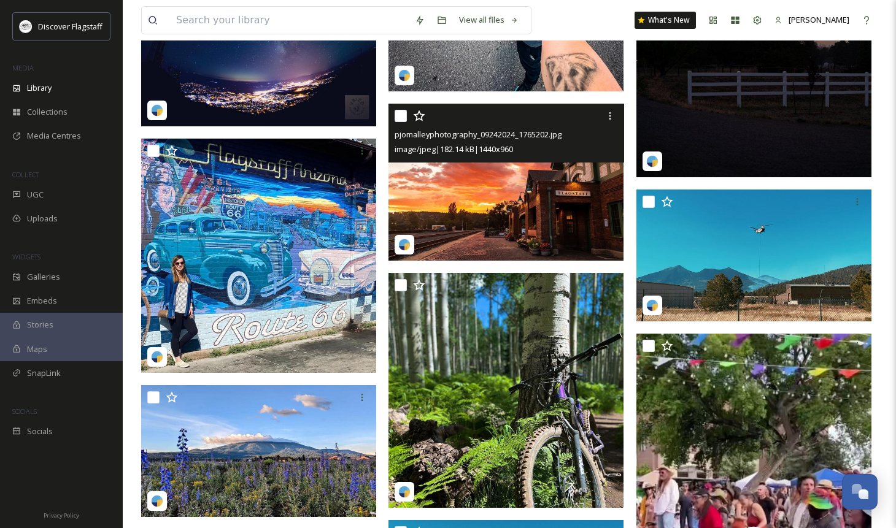
scroll to position [14041, 0]
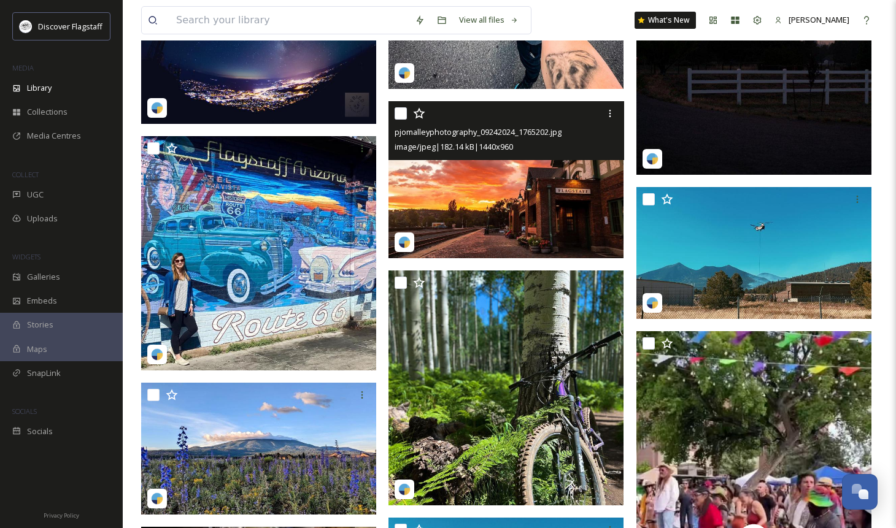
click at [525, 223] on img at bounding box center [505, 179] width 235 height 157
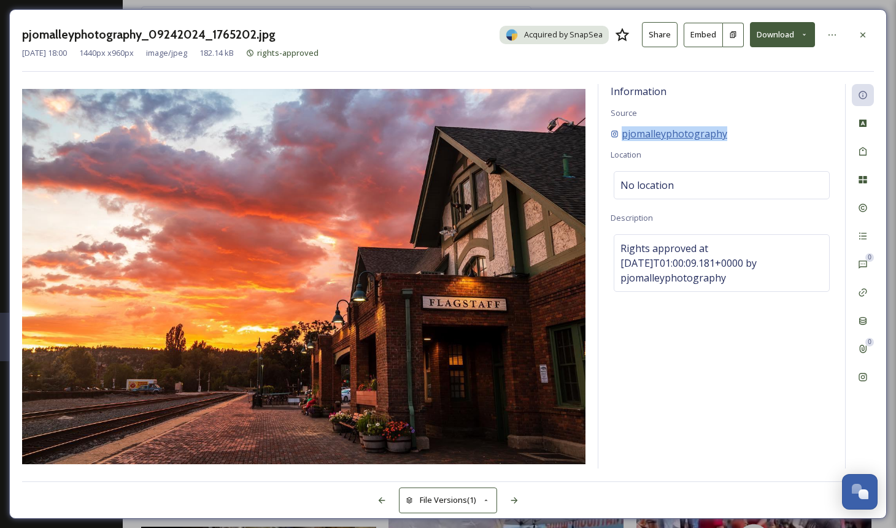
drag, startPoint x: 736, startPoint y: 129, endPoint x: 620, endPoint y: 133, distance: 115.4
click at [620, 133] on div "pjomalleyphotography" at bounding box center [722, 133] width 222 height 15
copy span "pjomalleyphotography"
click at [810, 35] on button "Download" at bounding box center [782, 34] width 65 height 25
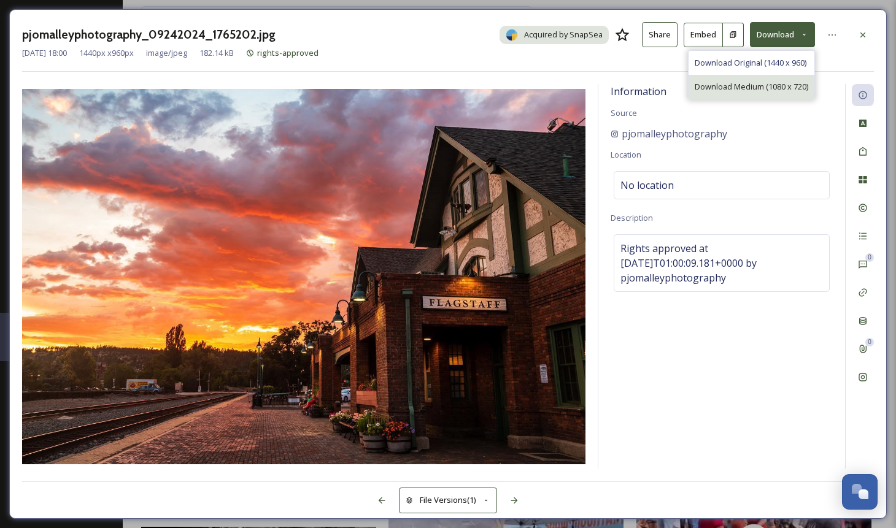
click at [748, 88] on span "Download Medium (1080 x 720)" at bounding box center [752, 87] width 114 height 12
